Goal: Information Seeking & Learning: Check status

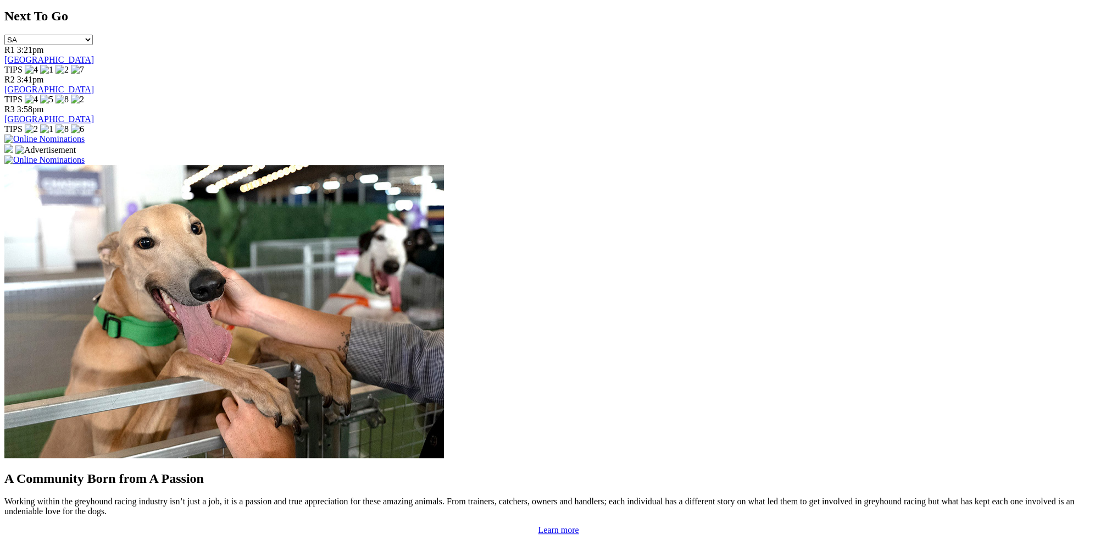
scroll to position [824, 0]
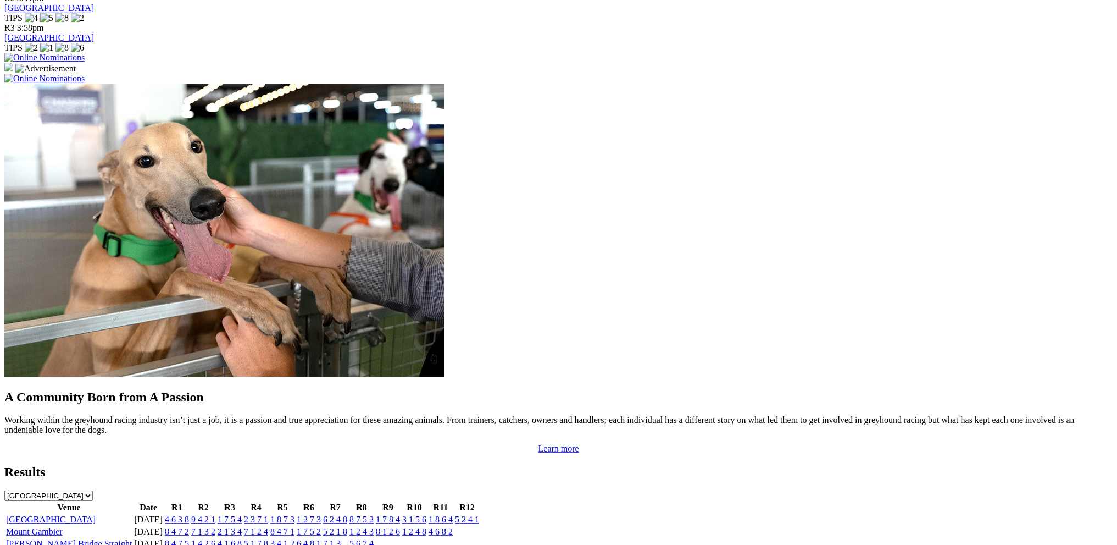
click at [189, 514] on link "4 6 3 8" at bounding box center [177, 518] width 24 height 9
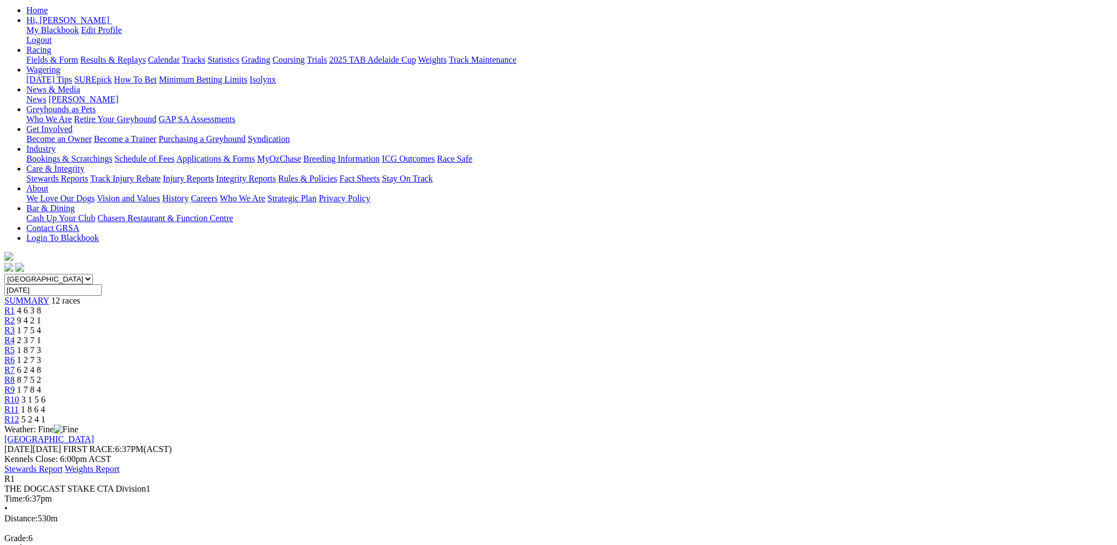
scroll to position [110, 0]
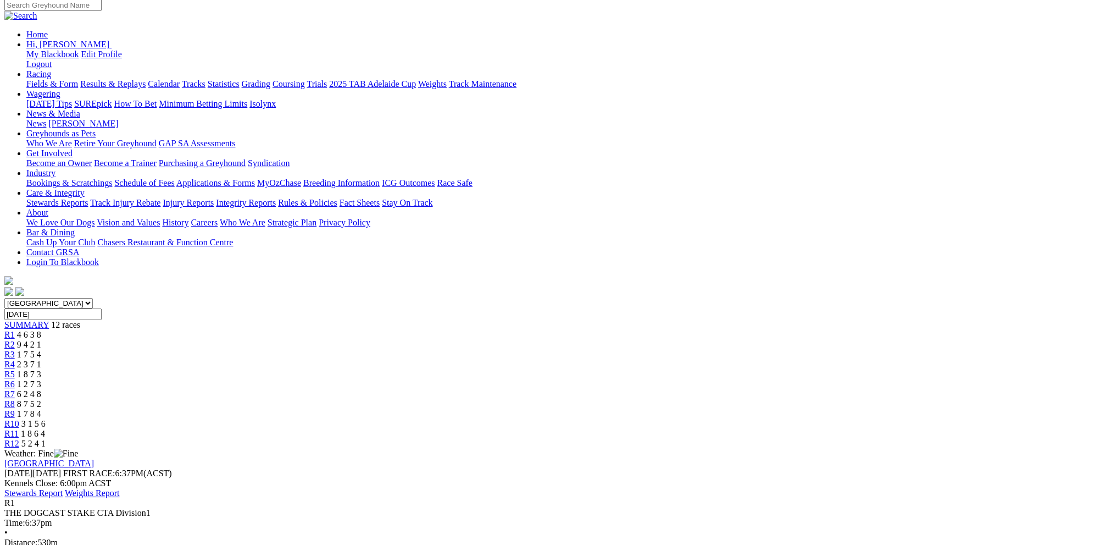
click at [41, 340] on span "9 4 2 1" at bounding box center [29, 344] width 24 height 9
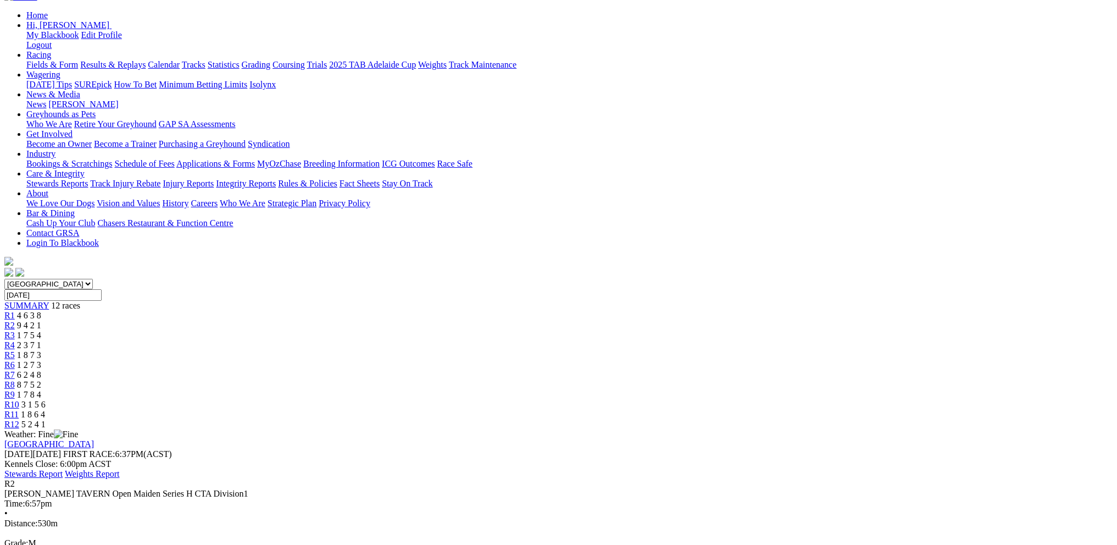
scroll to position [110, 0]
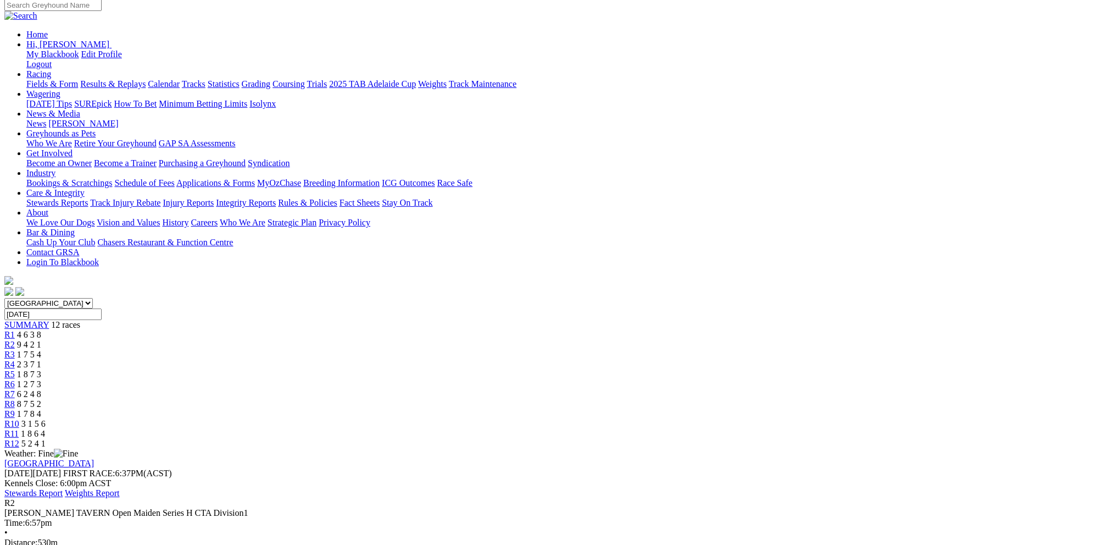
click at [417, 350] on div "R3 1 7 5 4" at bounding box center [558, 355] width 1109 height 10
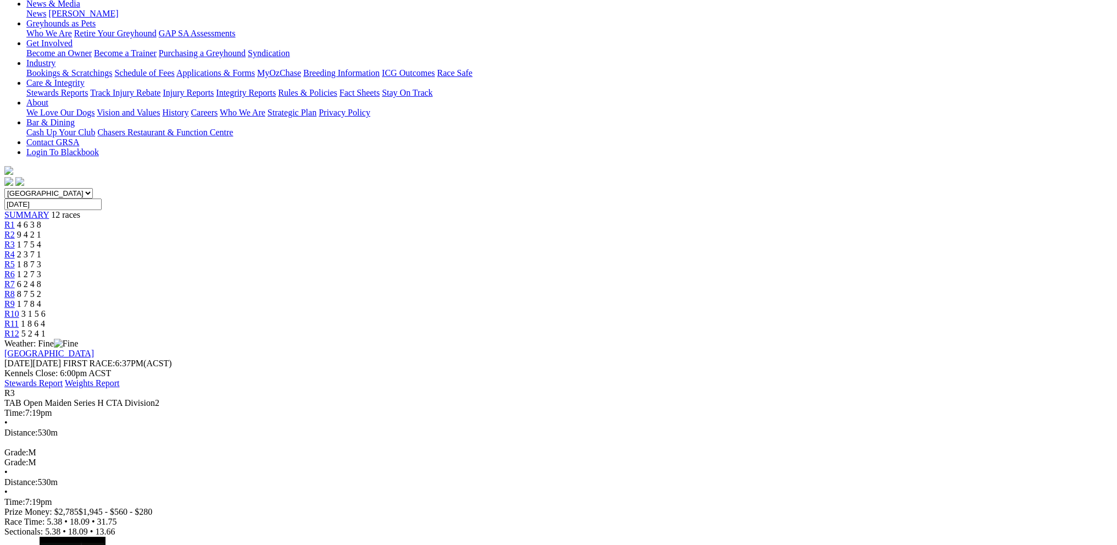
scroll to position [165, 0]
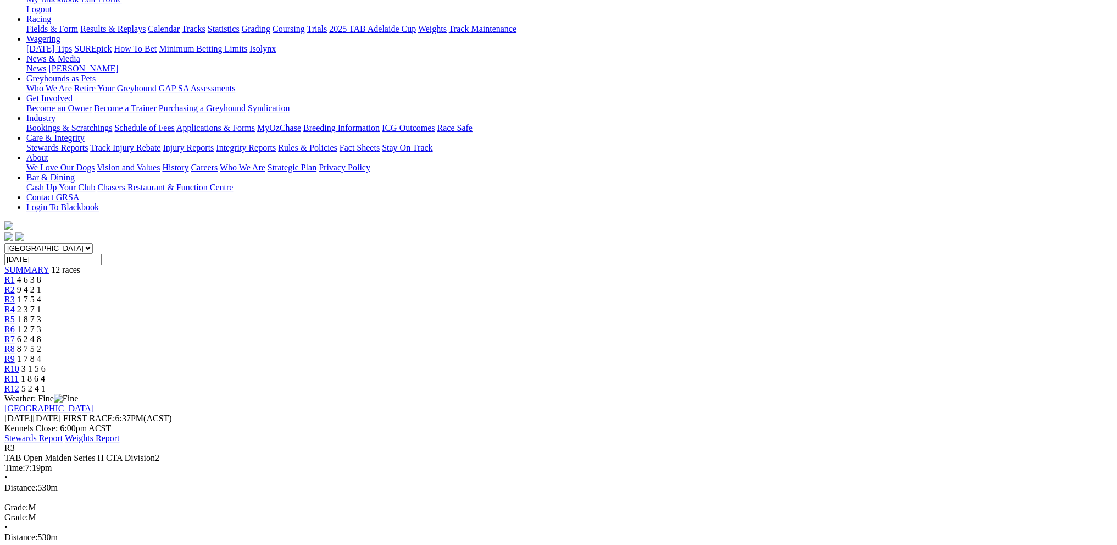
click at [468, 304] on div "R4 2 3 7 1" at bounding box center [558, 309] width 1109 height 10
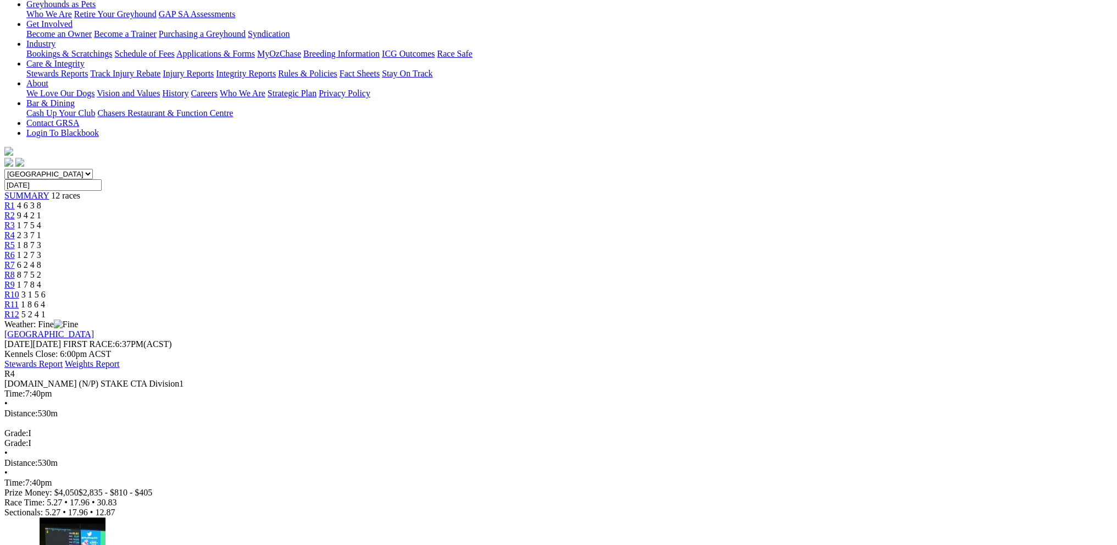
scroll to position [220, 0]
